Goal: Task Accomplishment & Management: Manage account settings

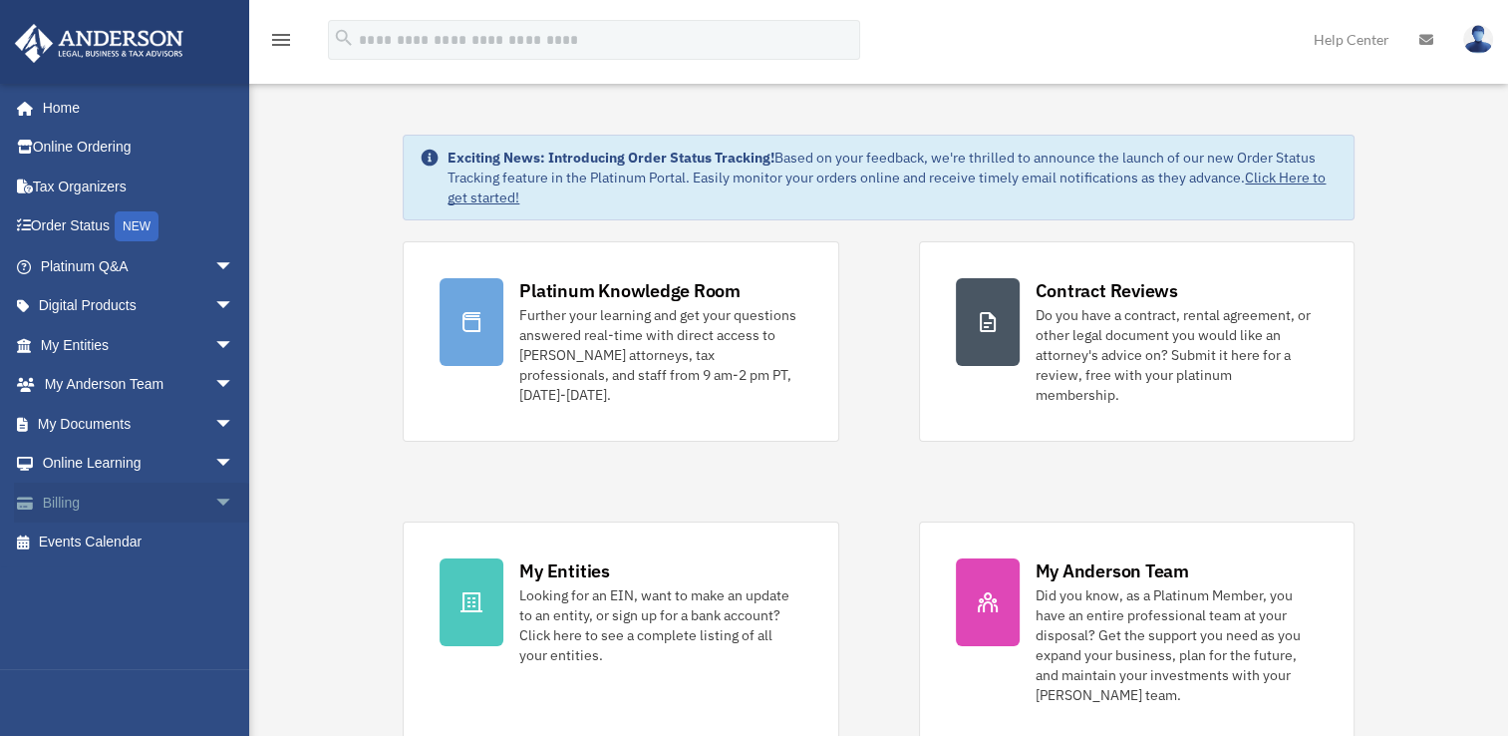
click at [92, 485] on link "Billing arrow_drop_down" at bounding box center [139, 503] width 250 height 40
click at [214, 498] on span "arrow_drop_down" at bounding box center [234, 503] width 40 height 41
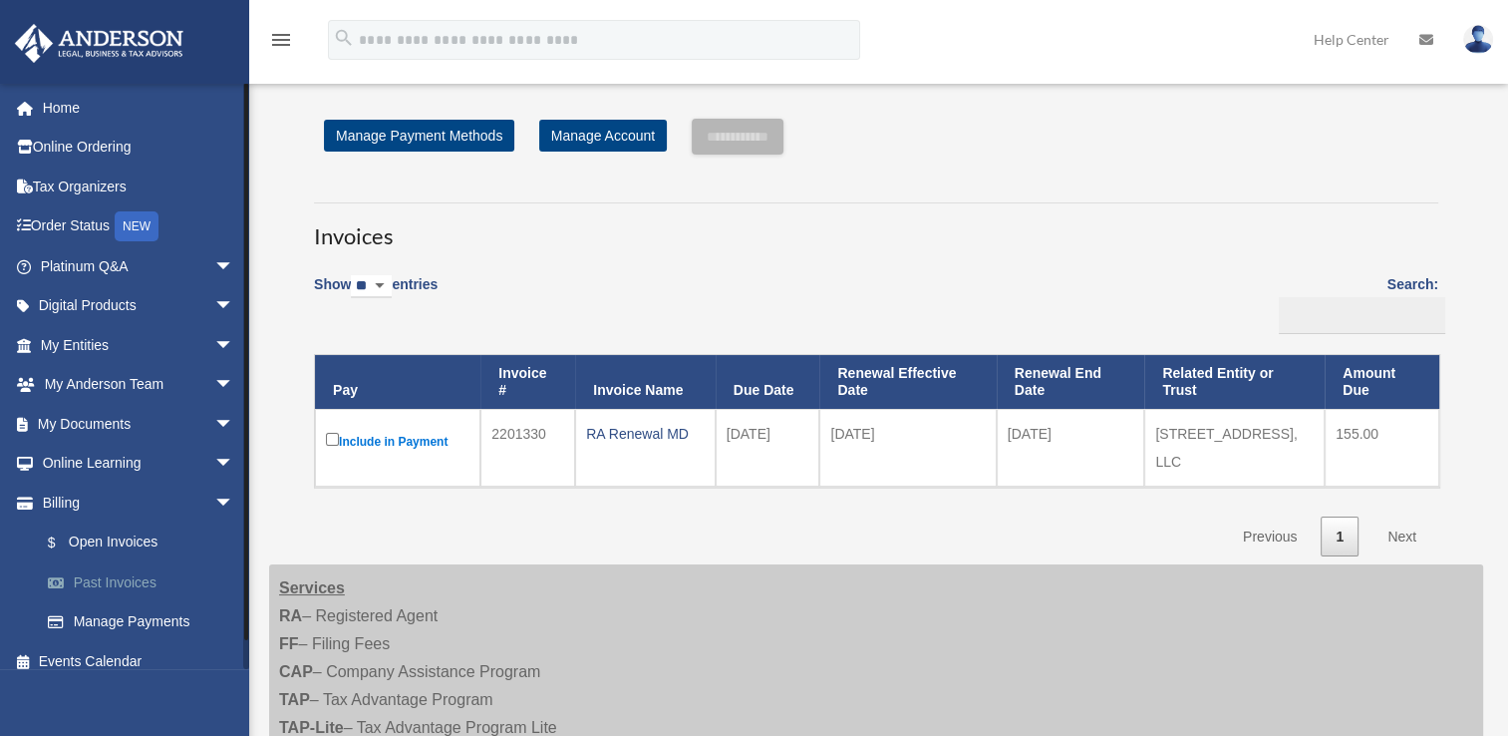
click at [132, 572] on link "Past Invoices" at bounding box center [146, 582] width 236 height 40
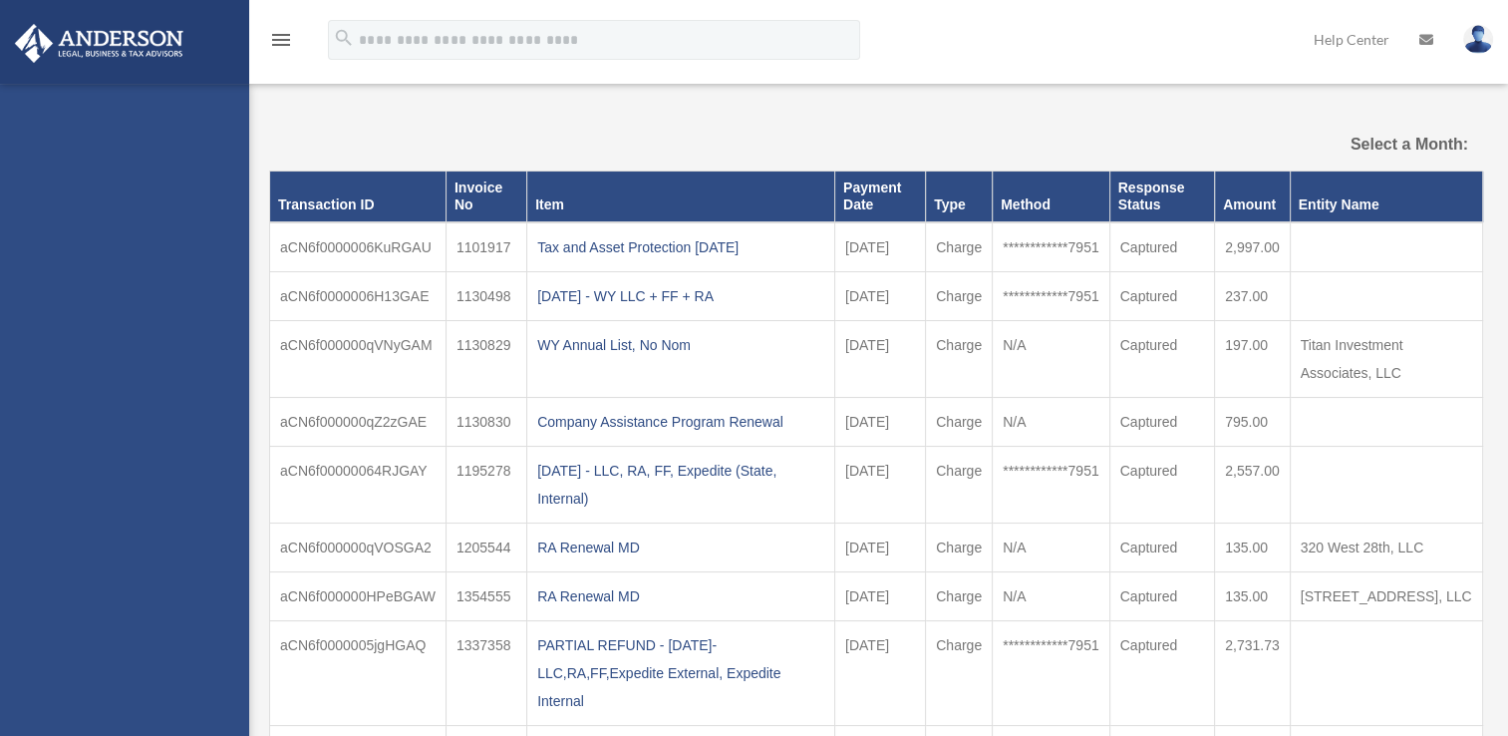
select select
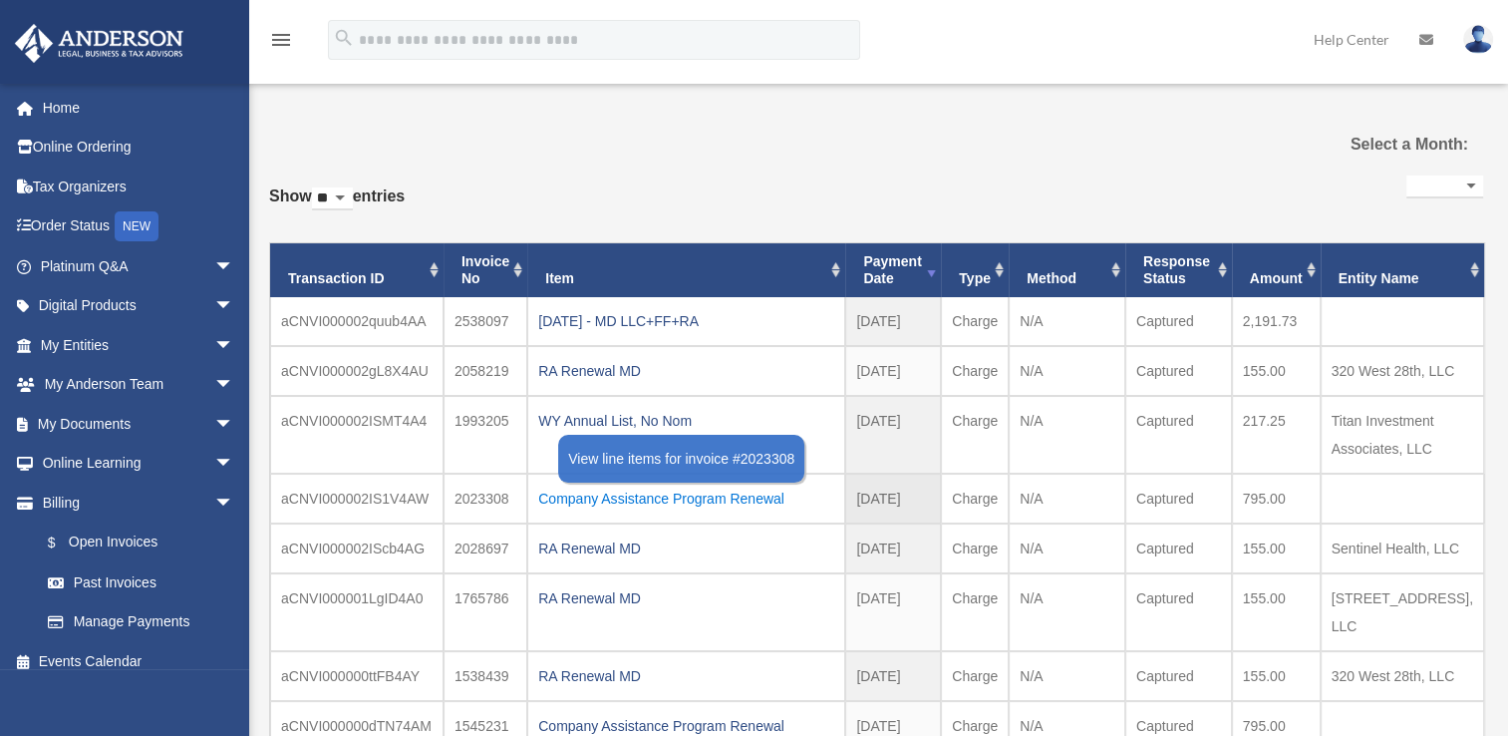
click at [557, 499] on div "Company Assistance Program Renewal" at bounding box center [686, 499] width 296 height 28
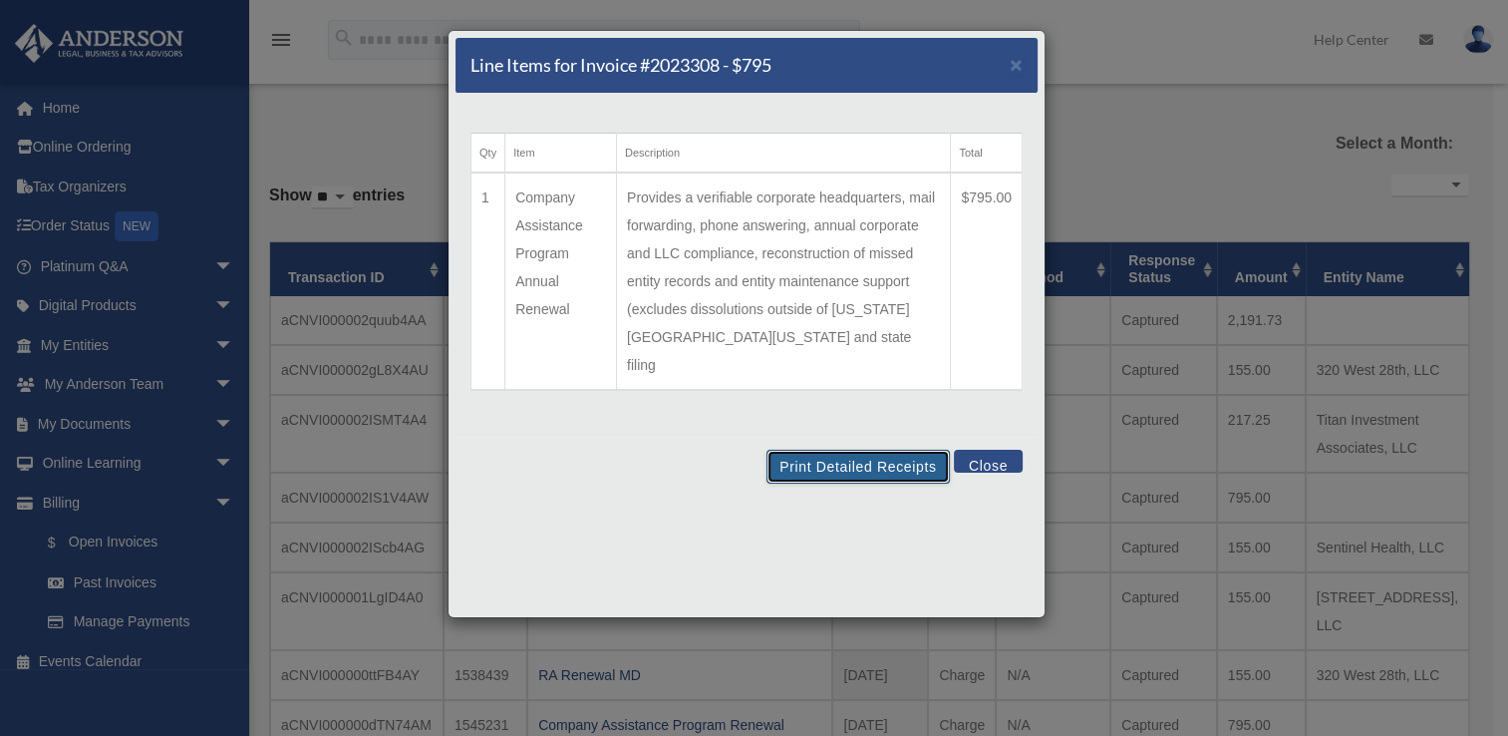
click at [917, 450] on button "Print Detailed Receipts" at bounding box center [858, 467] width 182 height 34
click at [1014, 64] on span "×" at bounding box center [1016, 64] width 13 height 23
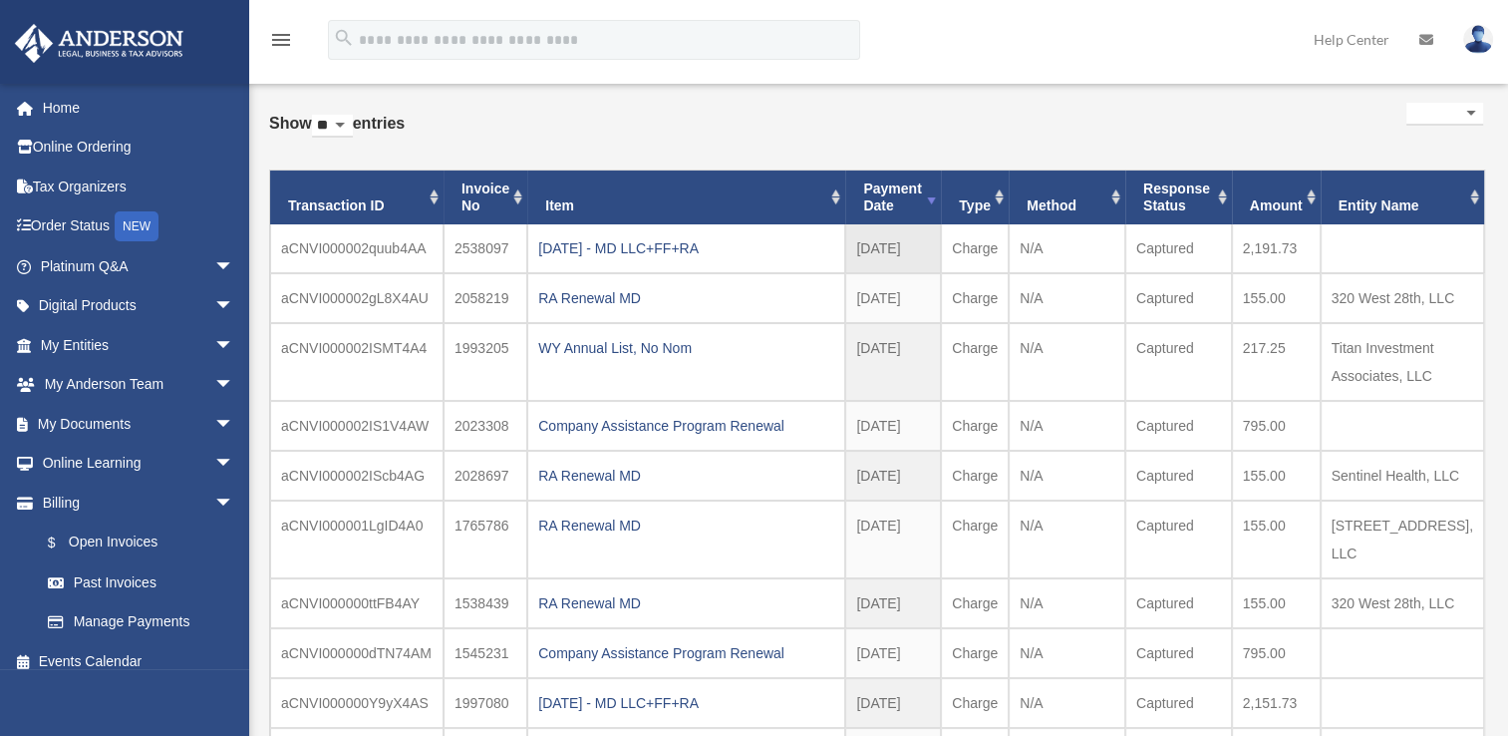
scroll to position [74, 0]
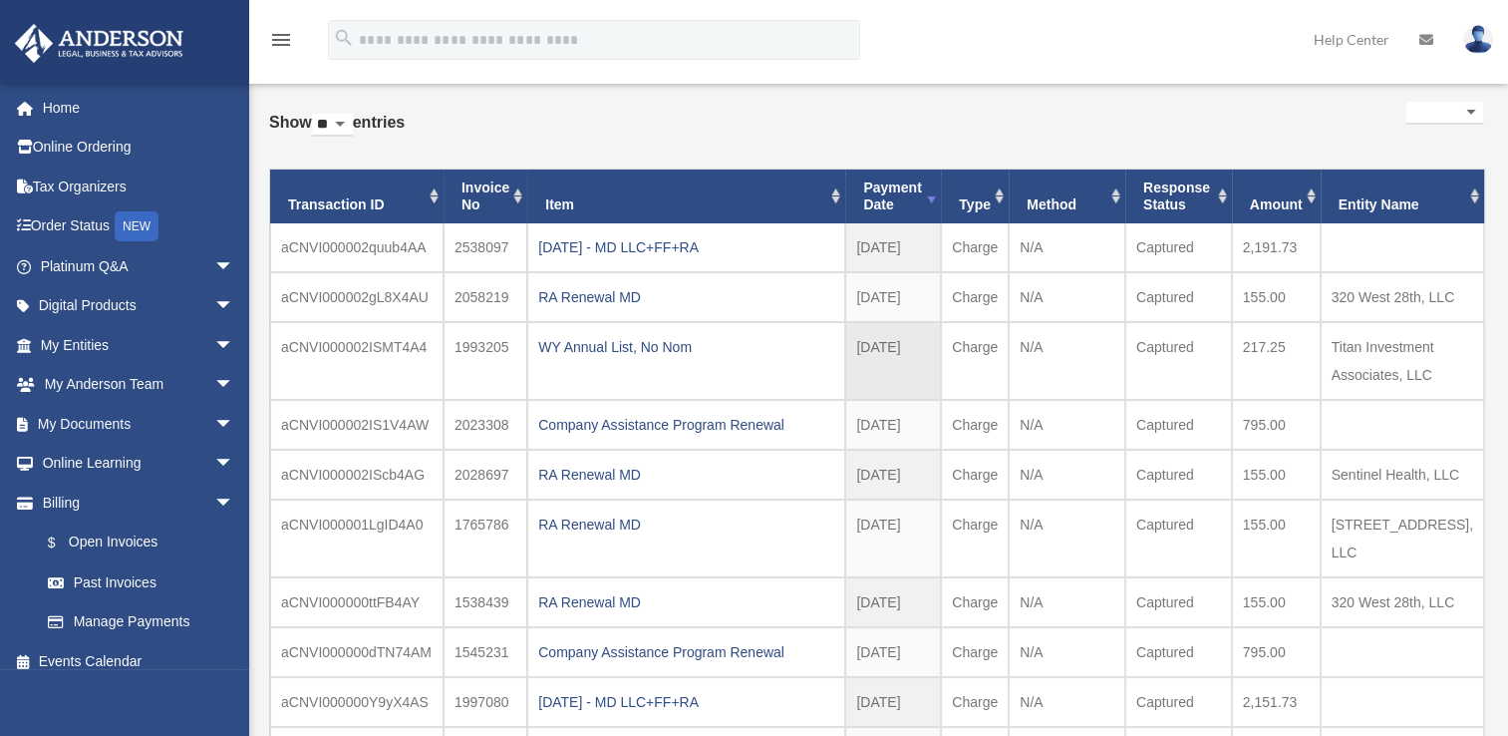
click at [1410, 354] on td "Titan Investment Associates, LLC" at bounding box center [1402, 361] width 163 height 78
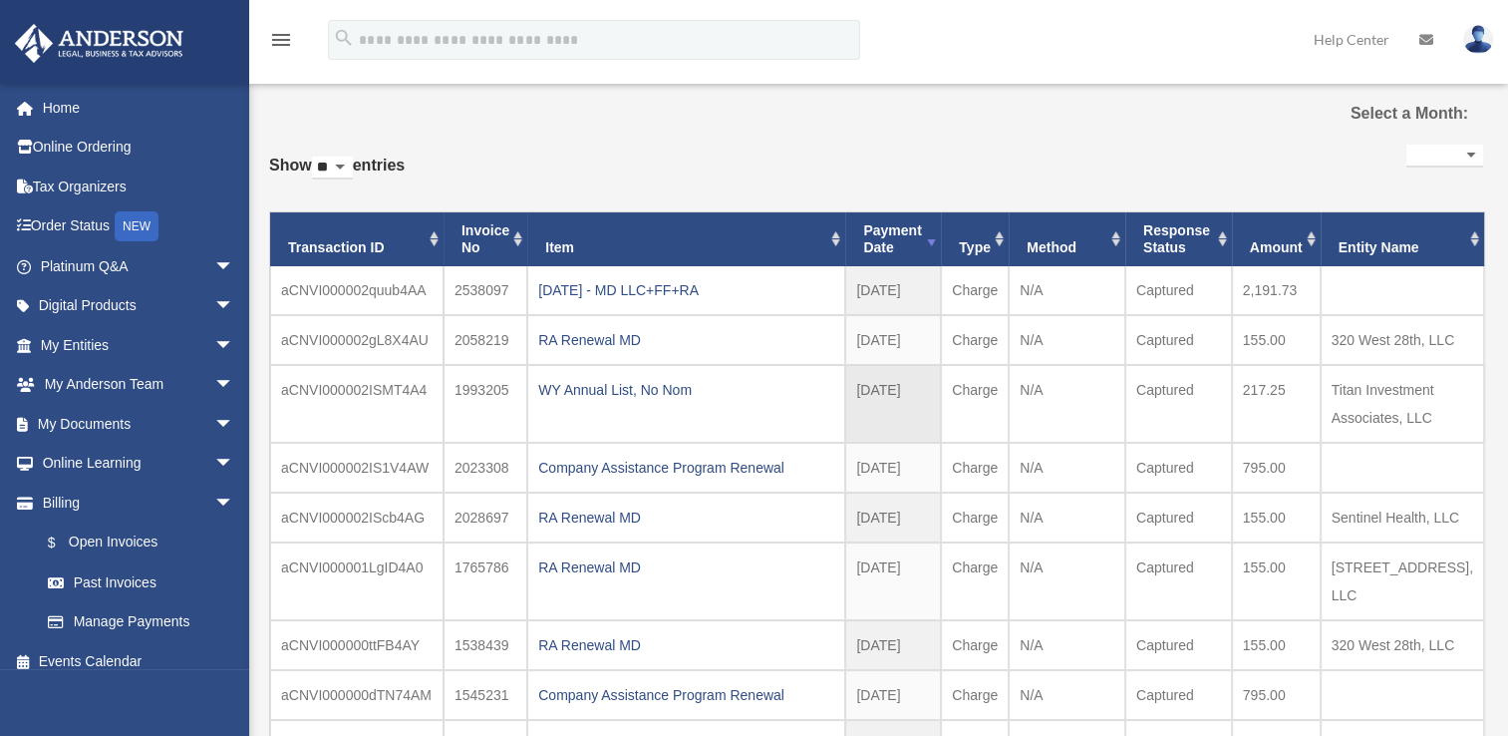
scroll to position [30, 0]
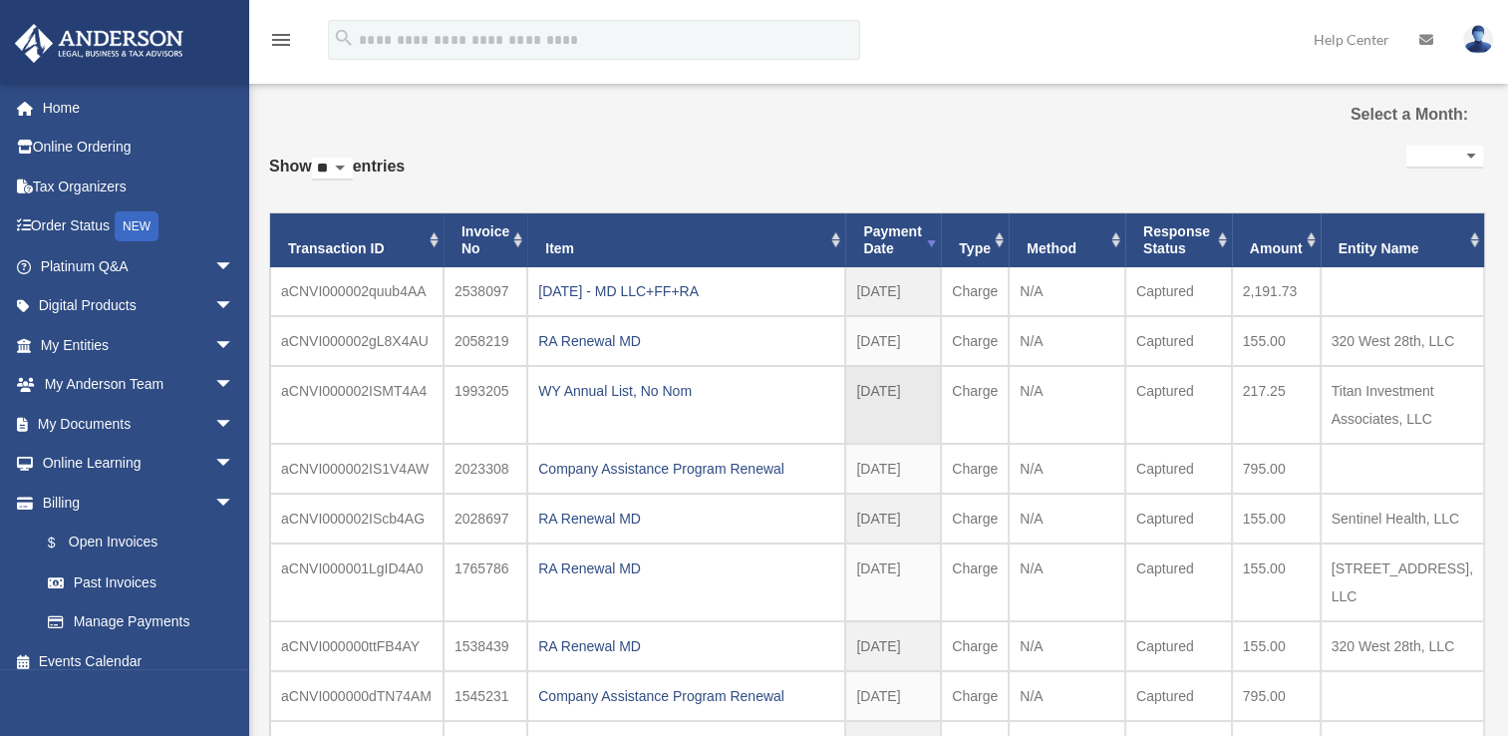
click at [1395, 393] on td "Titan Investment Associates, LLC" at bounding box center [1402, 405] width 163 height 78
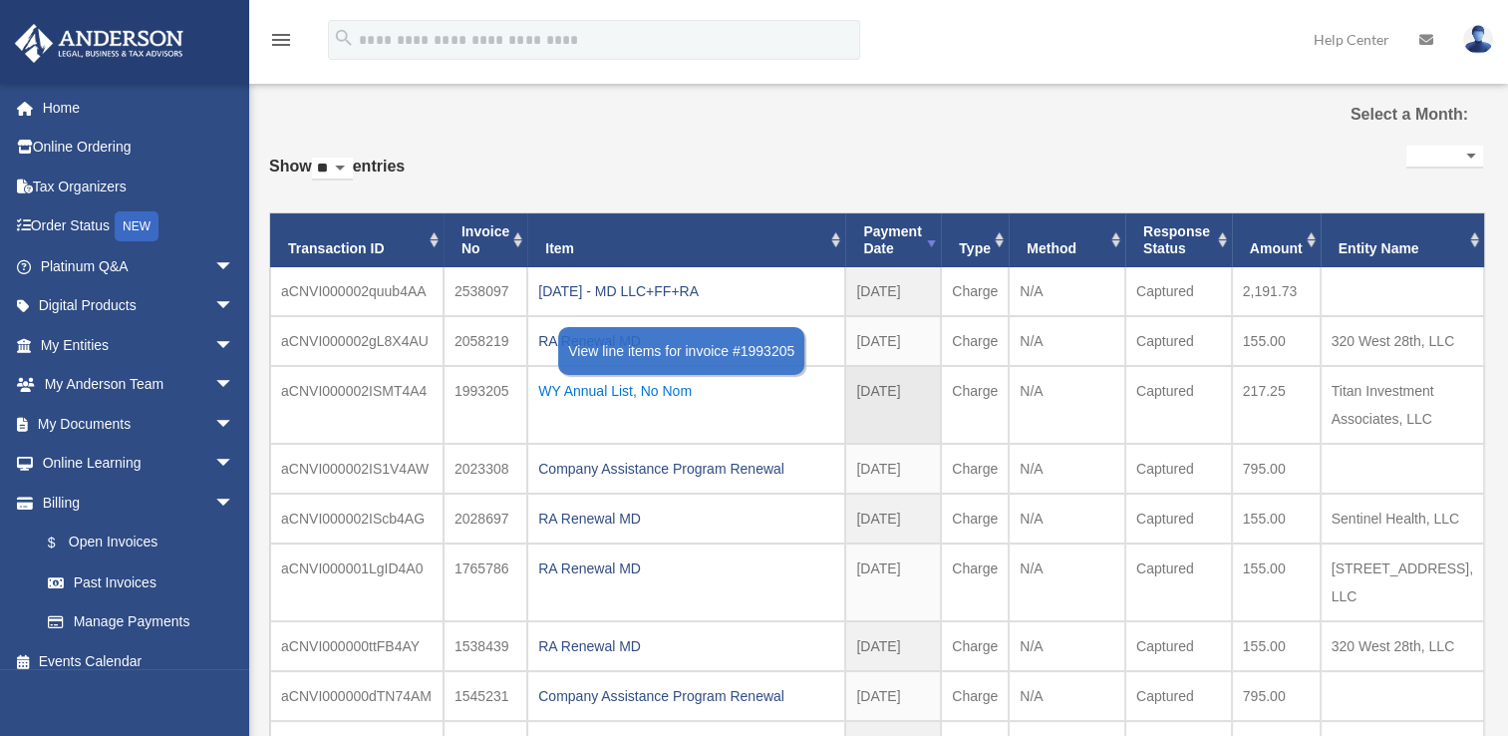
click at [646, 394] on div "WY Annual List, No Nom" at bounding box center [686, 391] width 296 height 28
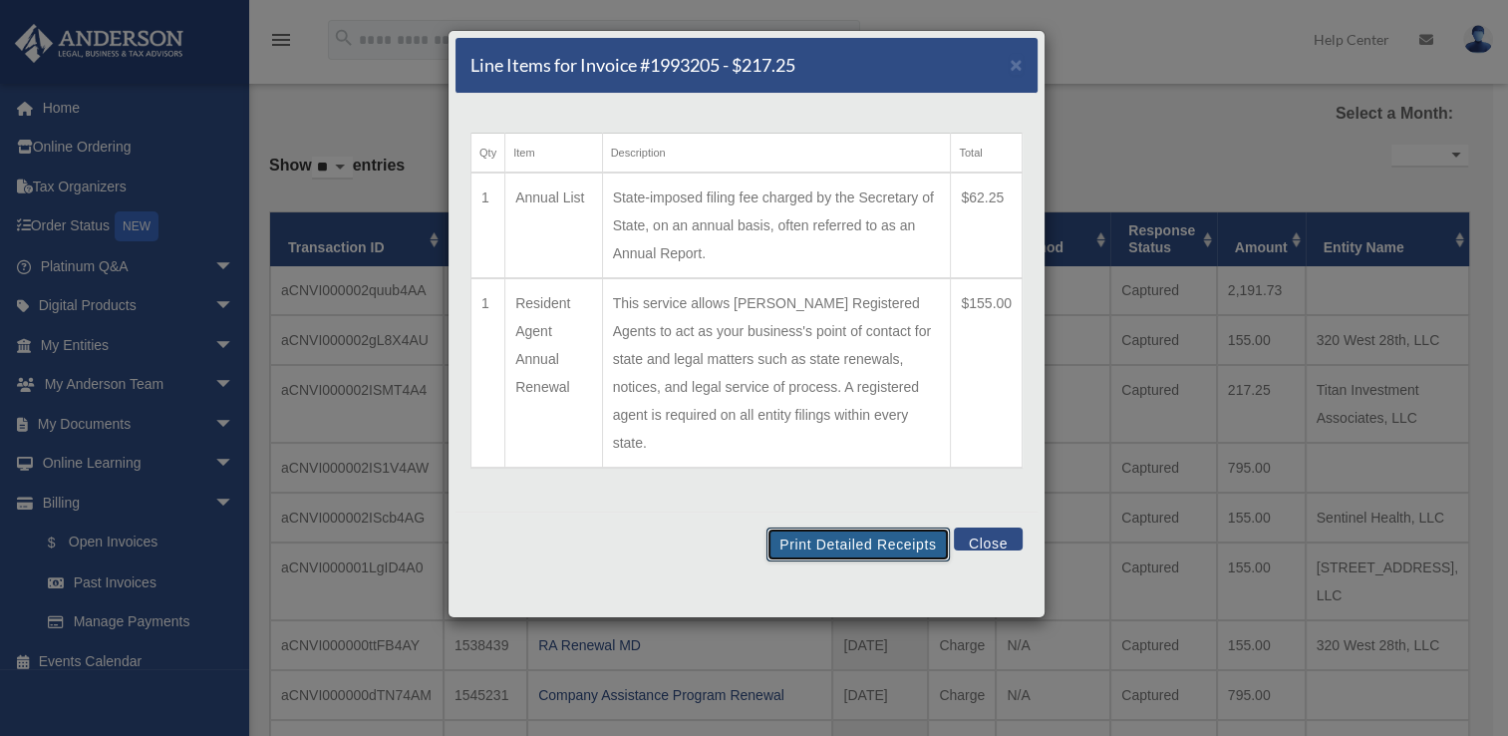
drag, startPoint x: 811, startPoint y: 512, endPoint x: 138, endPoint y: 626, distance: 683.4
click at [810, 527] on button "Print Detailed Receipts" at bounding box center [858, 544] width 182 height 34
click at [857, 527] on button "Print Detailed Receipts" at bounding box center [858, 544] width 182 height 34
click at [981, 527] on button "Close" at bounding box center [988, 538] width 69 height 23
